Goal: Task Accomplishment & Management: Complete application form

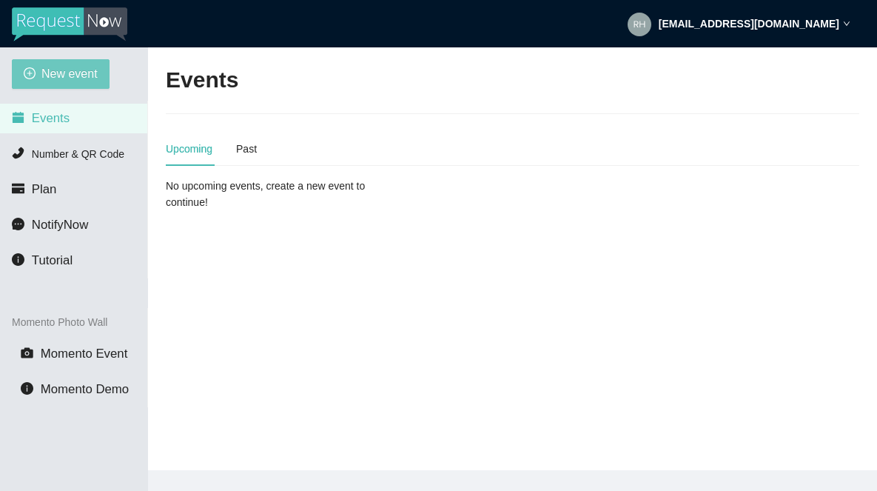
click at [72, 77] on span "New event" at bounding box center [69, 73] width 56 height 18
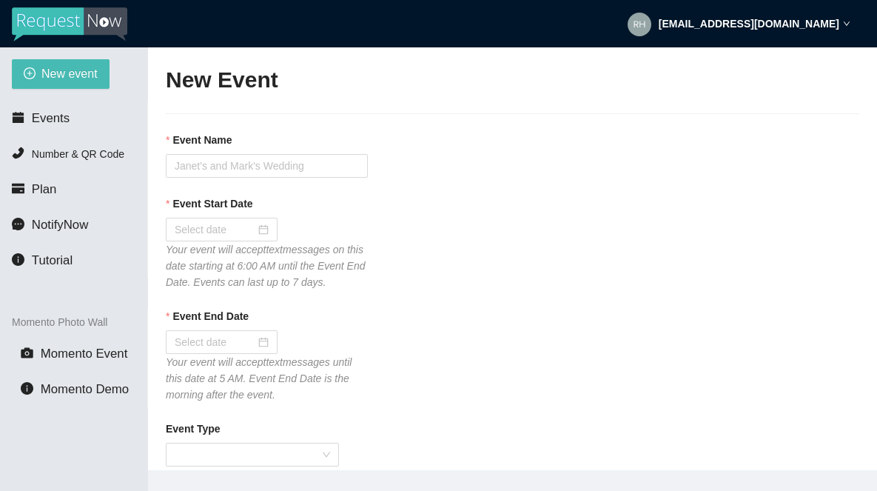
type textarea "If you liked our DJ leave a tip @ [URL][DOMAIN_NAME] & Thank you for Singing Ka…"
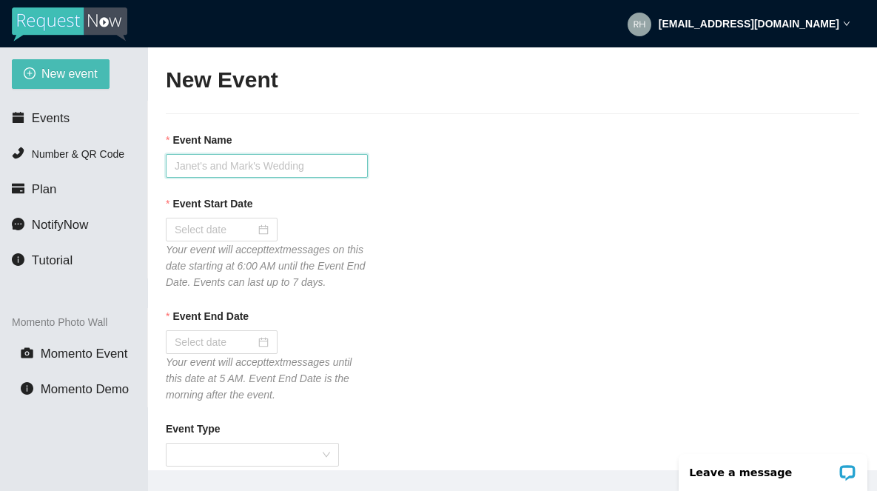
click at [203, 164] on input "Event Name" at bounding box center [267, 166] width 202 height 24
type input "Tavern 14 [DATE] Karaoke"
click at [189, 229] on input "Event Start Date" at bounding box center [215, 229] width 81 height 16
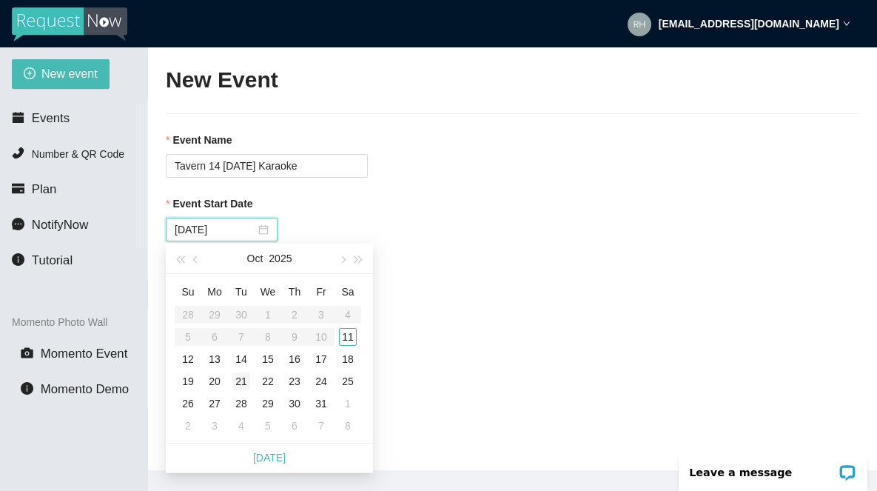
type input "[DATE]"
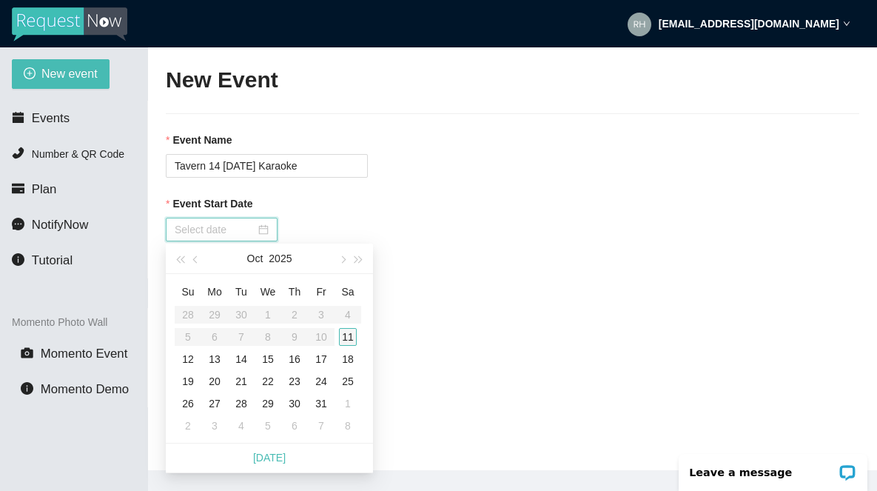
type input "[DATE]"
click at [351, 339] on div "11" at bounding box center [348, 337] width 18 height 18
type input "[DATE]"
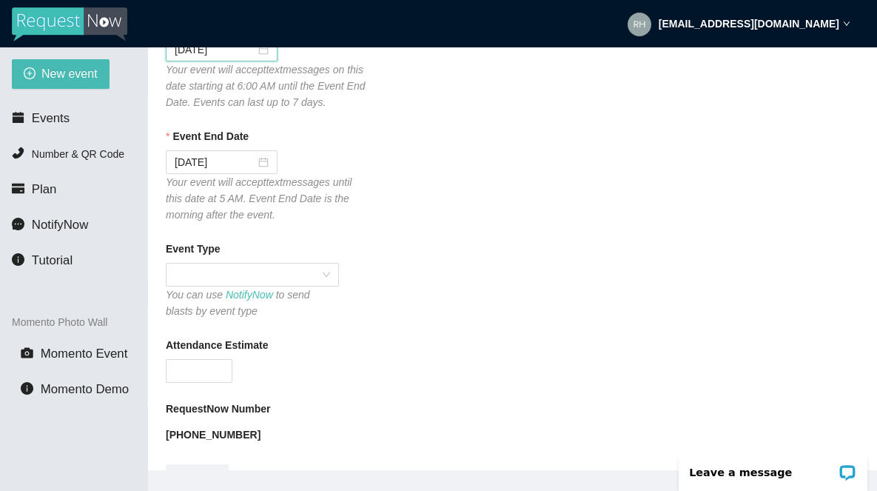
scroll to position [205, 0]
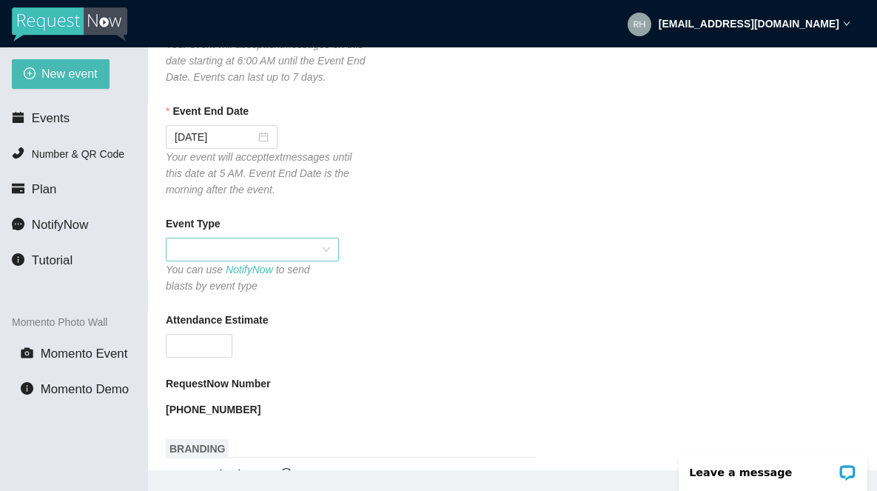
click at [231, 260] on span at bounding box center [252, 249] width 155 height 22
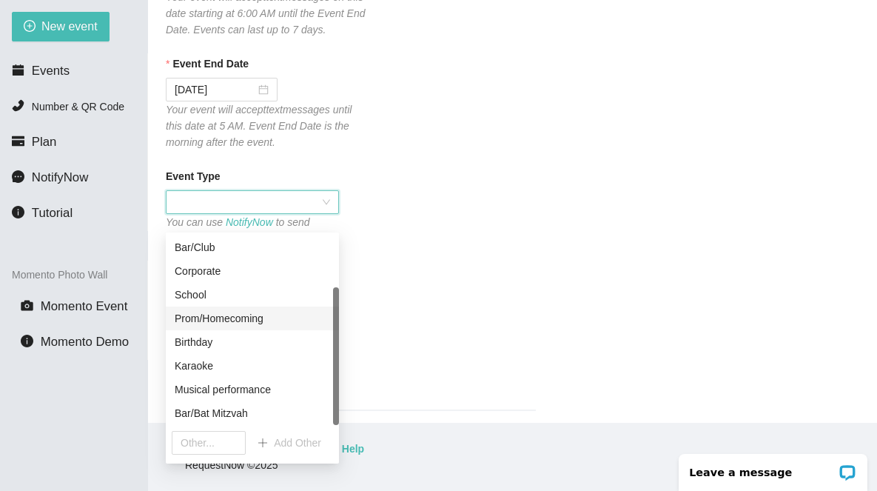
scroll to position [47, 0]
click at [198, 366] on div "Karaoke" at bounding box center [252, 365] width 155 height 16
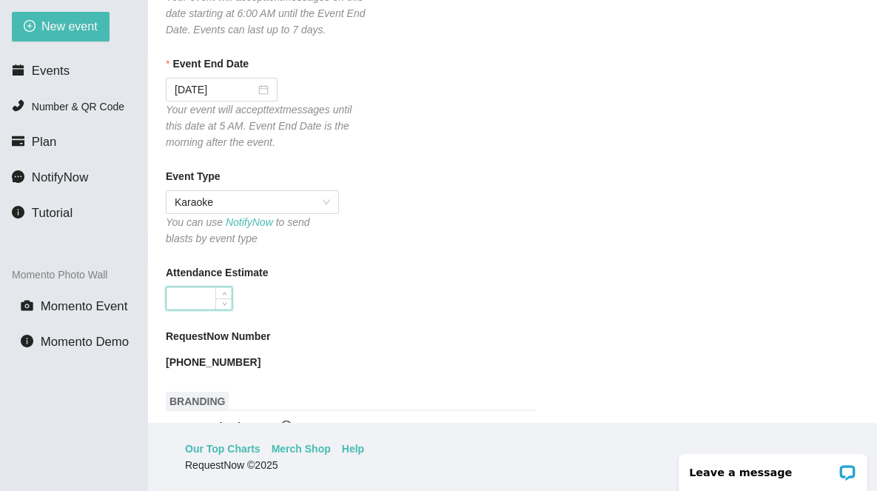
click at [186, 309] on input "Attendance Estimate" at bounding box center [198, 298] width 65 height 22
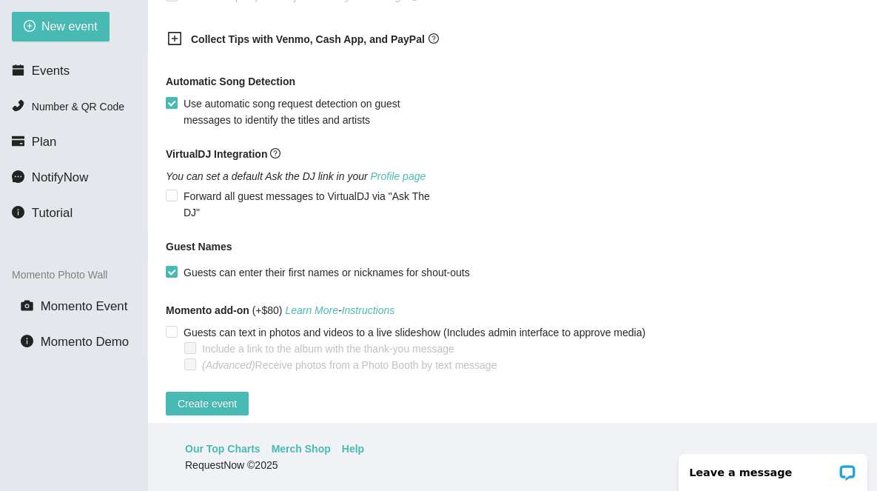
scroll to position [990, 0]
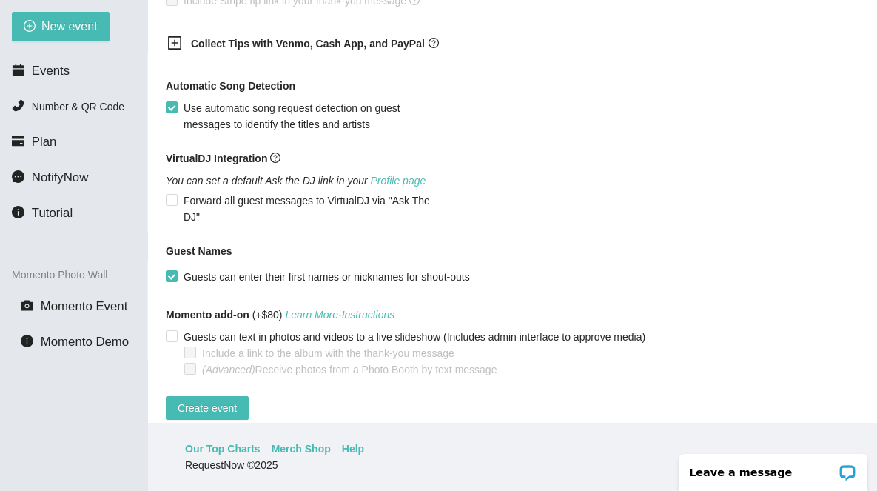
click at [173, 50] on icon "plus-square" at bounding box center [174, 43] width 15 height 15
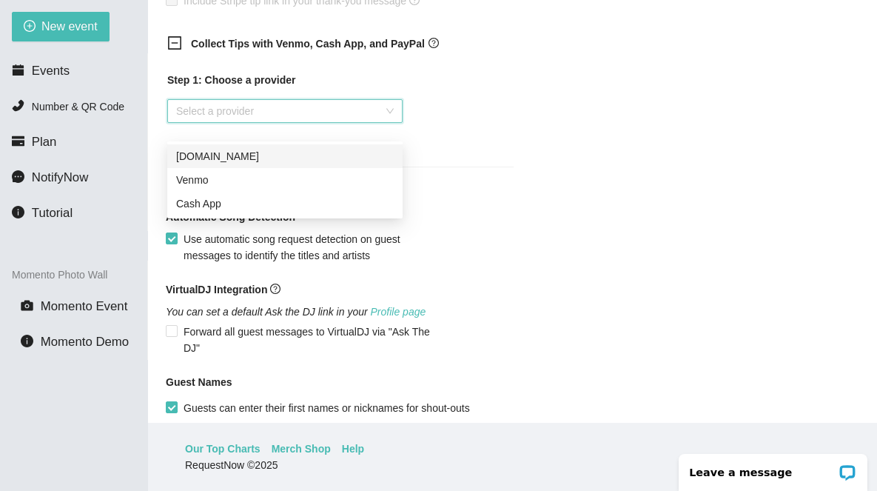
click at [209, 122] on input "search" at bounding box center [279, 111] width 207 height 22
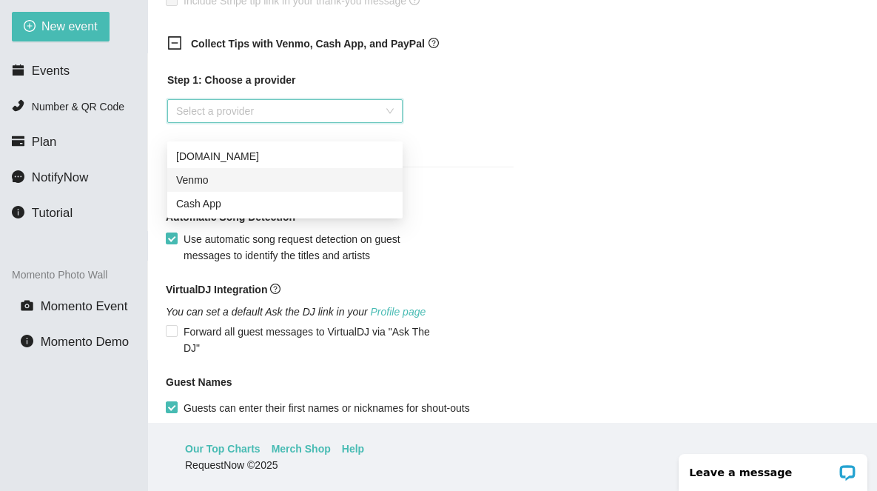
click at [199, 185] on div "Venmo" at bounding box center [285, 180] width 218 height 16
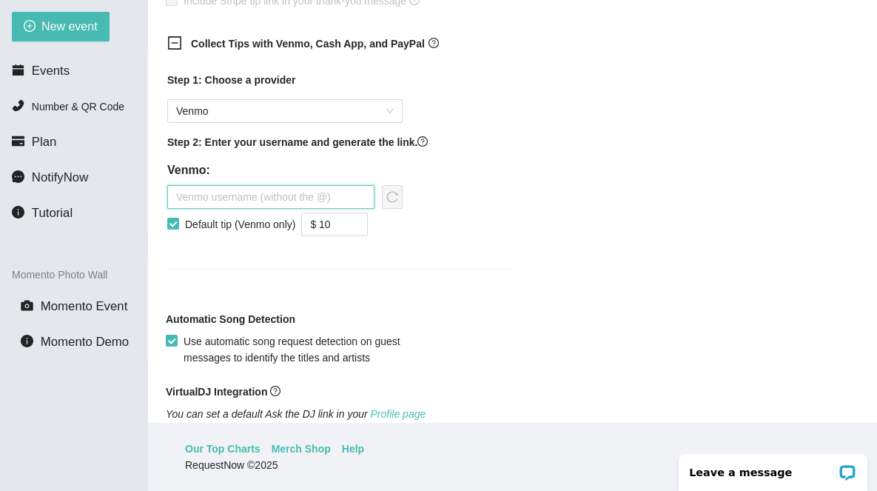
click at [281, 209] on input "text" at bounding box center [270, 197] width 207 height 24
type input "therhythmconnection"
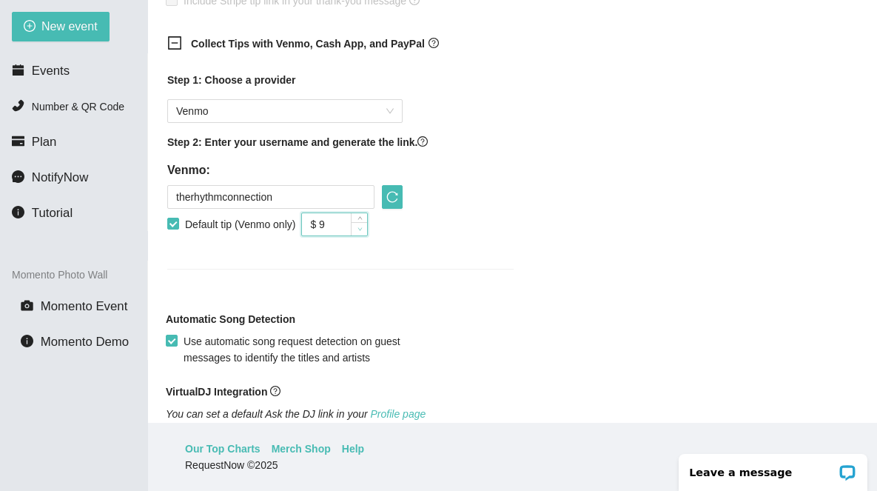
click at [363, 232] on icon "down" at bounding box center [359, 228] width 5 height 5
type input "$ 5"
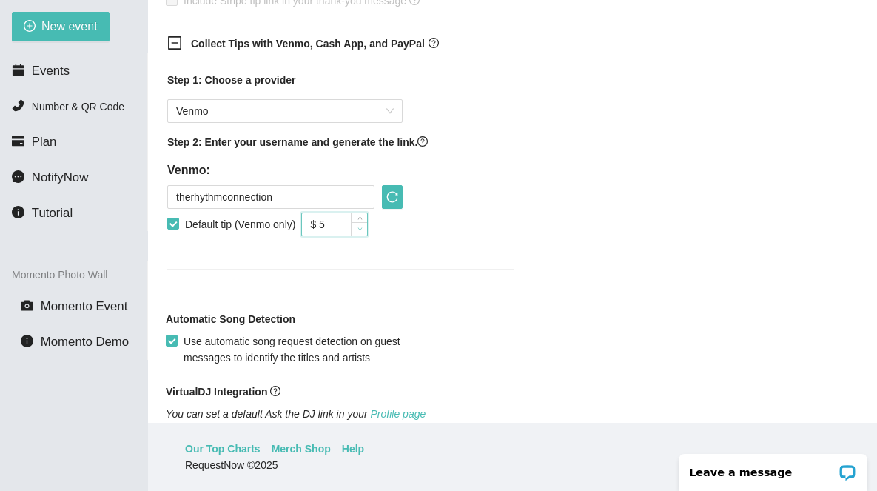
click at [363, 232] on icon "down" at bounding box center [359, 228] width 5 height 5
click at [394, 203] on icon "reload" at bounding box center [392, 197] width 12 height 12
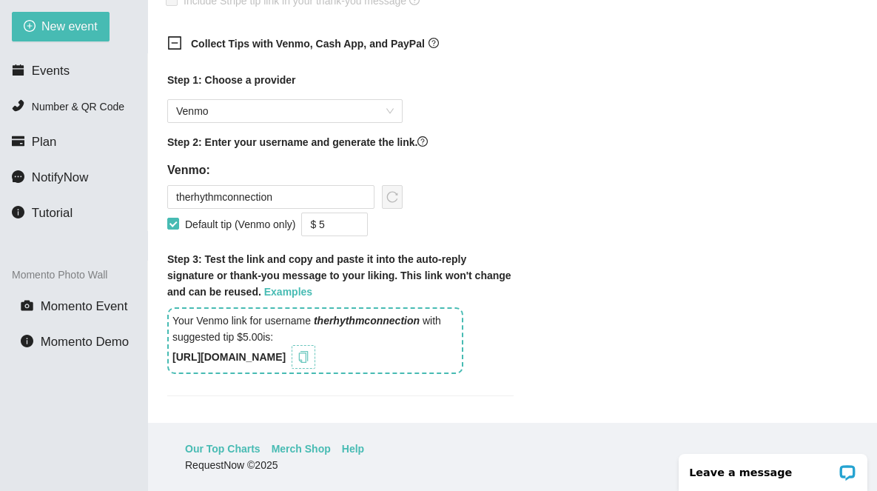
click at [309, 363] on icon "copy" at bounding box center [303, 357] width 12 height 12
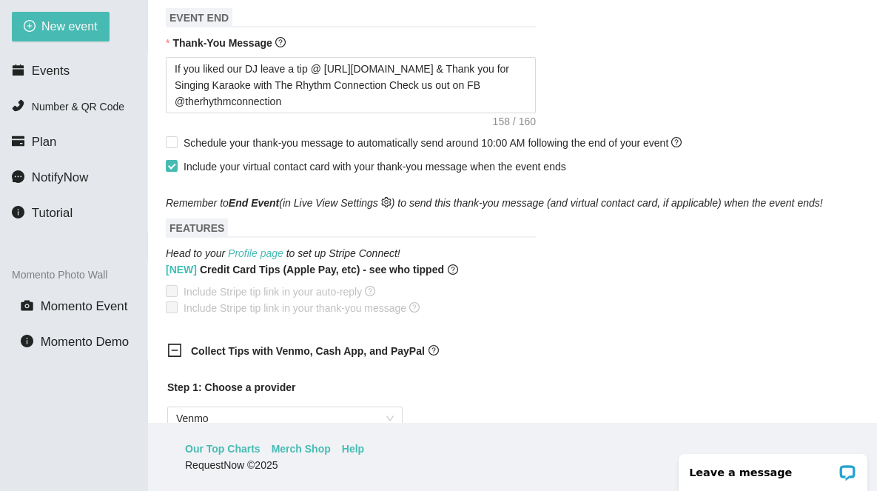
scroll to position [674, 0]
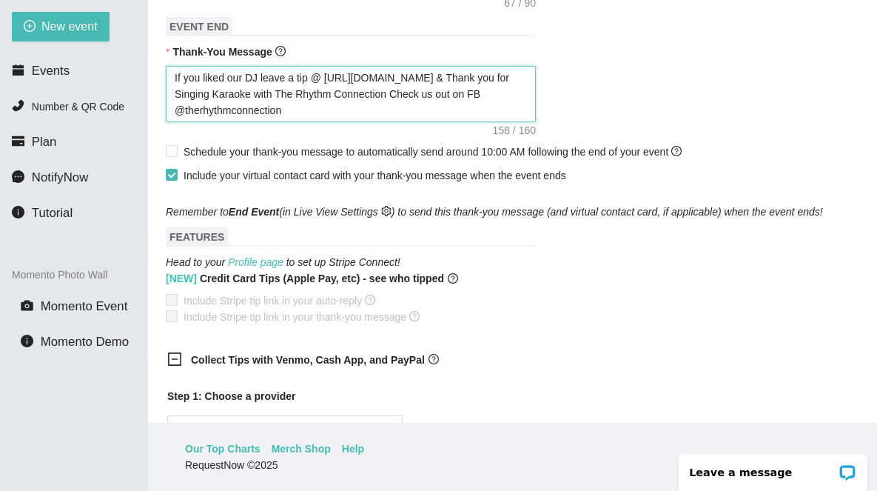
drag, startPoint x: 448, startPoint y: 93, endPoint x: 326, endPoint y: 91, distance: 122.1
click at [326, 91] on textarea "If you liked our DJ leave a tip @ [URL][DOMAIN_NAME] & Thank you for Singing Ka…" at bounding box center [351, 94] width 370 height 56
paste textarea "uGzR1"
type textarea "If you liked our DJ leave a tip @ [URL][DOMAIN_NAME] & Thank you for Singing Ka…"
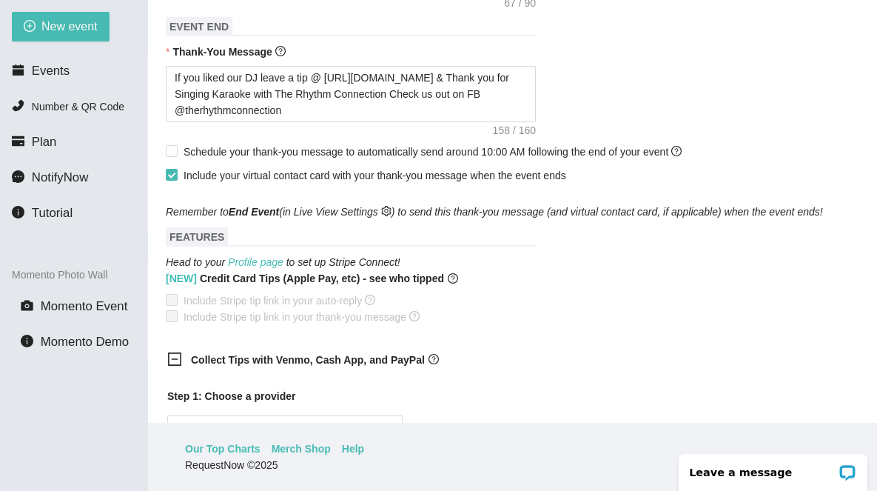
click at [595, 101] on div "If you liked our DJ leave a tip @ [URL][DOMAIN_NAME] & Thank you for Singing Ka…" at bounding box center [512, 94] width 693 height 56
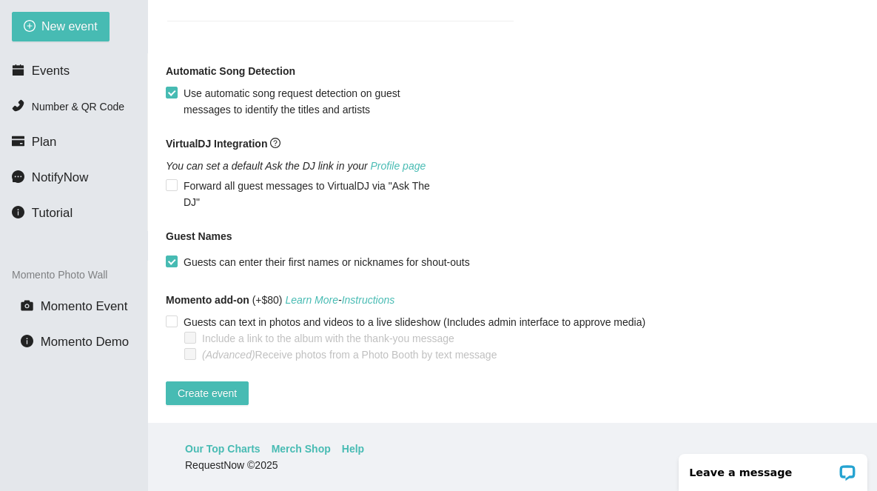
scroll to position [1392, 0]
click at [195, 385] on span "Create event" at bounding box center [207, 393] width 59 height 16
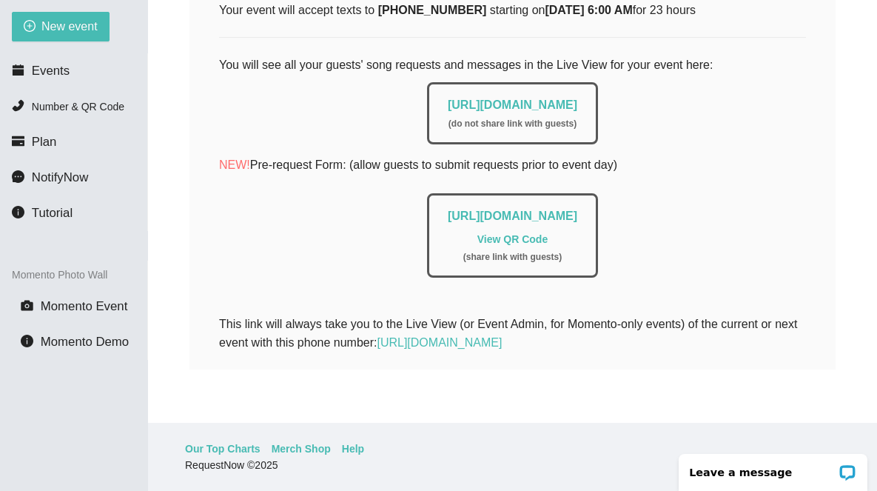
scroll to position [297, 0]
click at [61, 72] on span "Events" at bounding box center [51, 71] width 38 height 14
